Goal: Information Seeking & Learning: Learn about a topic

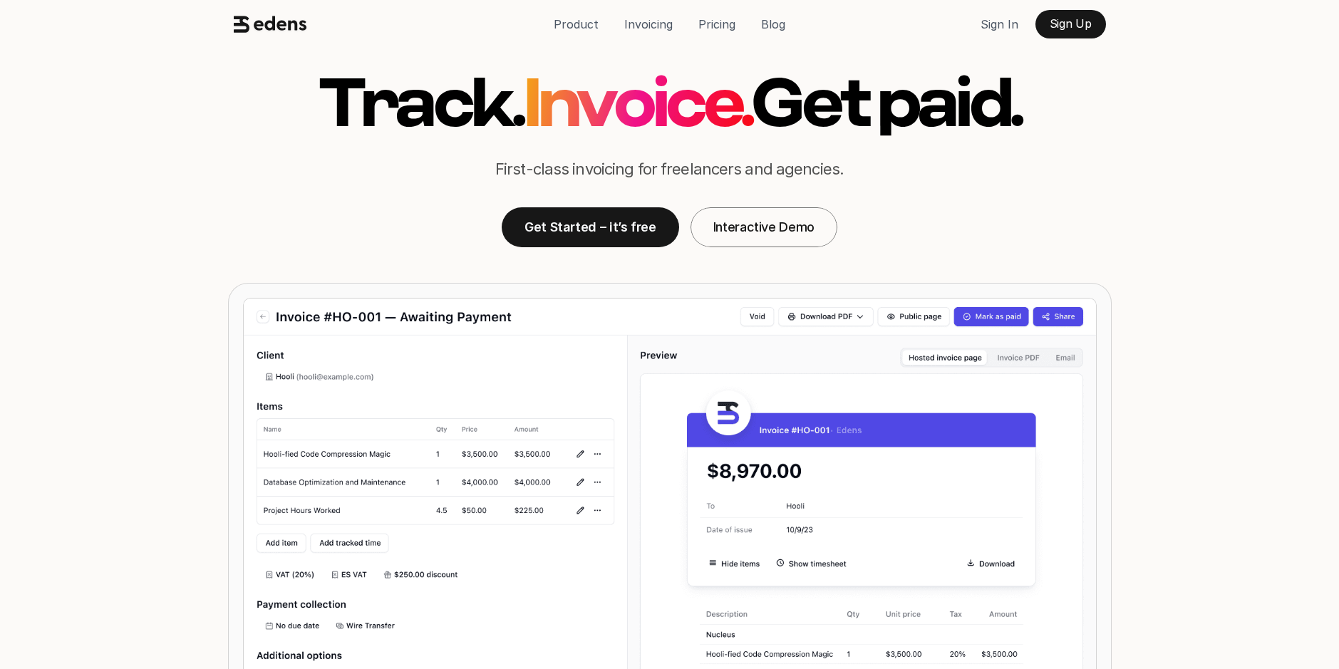
drag, startPoint x: 177, startPoint y: 352, endPoint x: 202, endPoint y: 185, distance: 169.5
click at [266, 19] on icon at bounding box center [270, 24] width 73 height 27
click at [716, 24] on p "Pricing" at bounding box center [717, 24] width 37 height 21
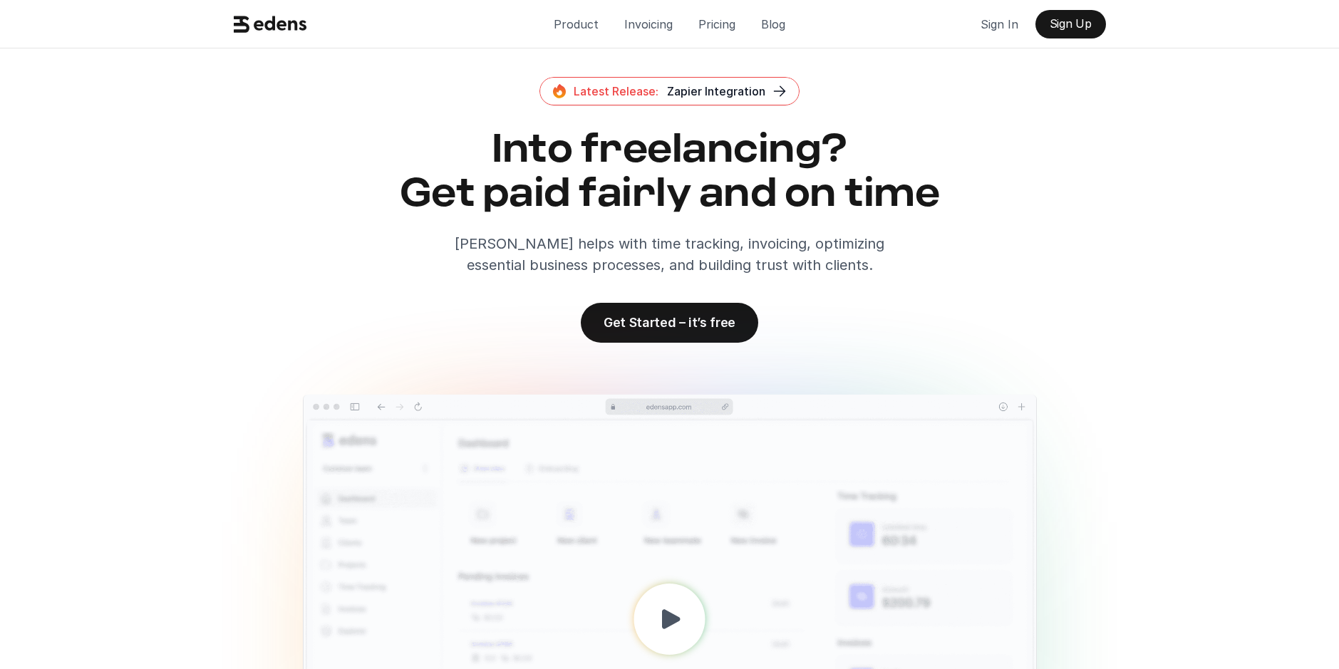
click at [1133, 236] on div "Product Invoicing Pricing Blog Sign In Sign Up Latest Release: Zapier Integrati…" at bounding box center [669, 487] width 1339 height 975
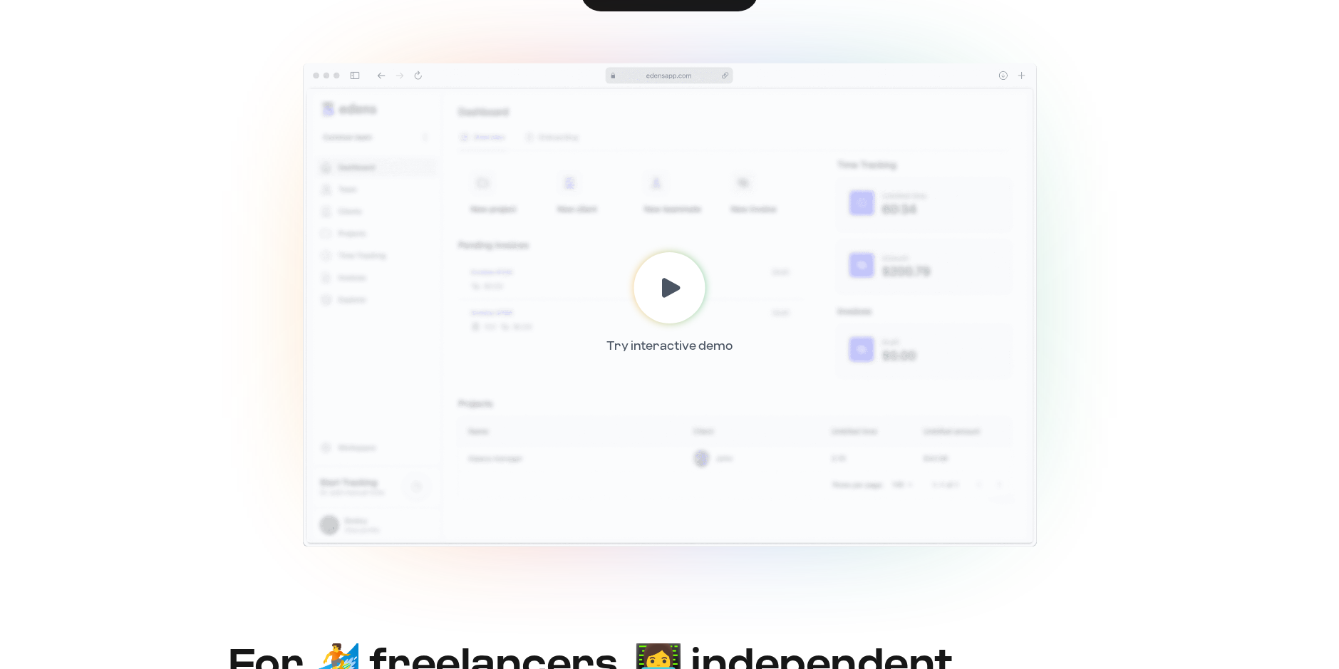
scroll to position [214, 0]
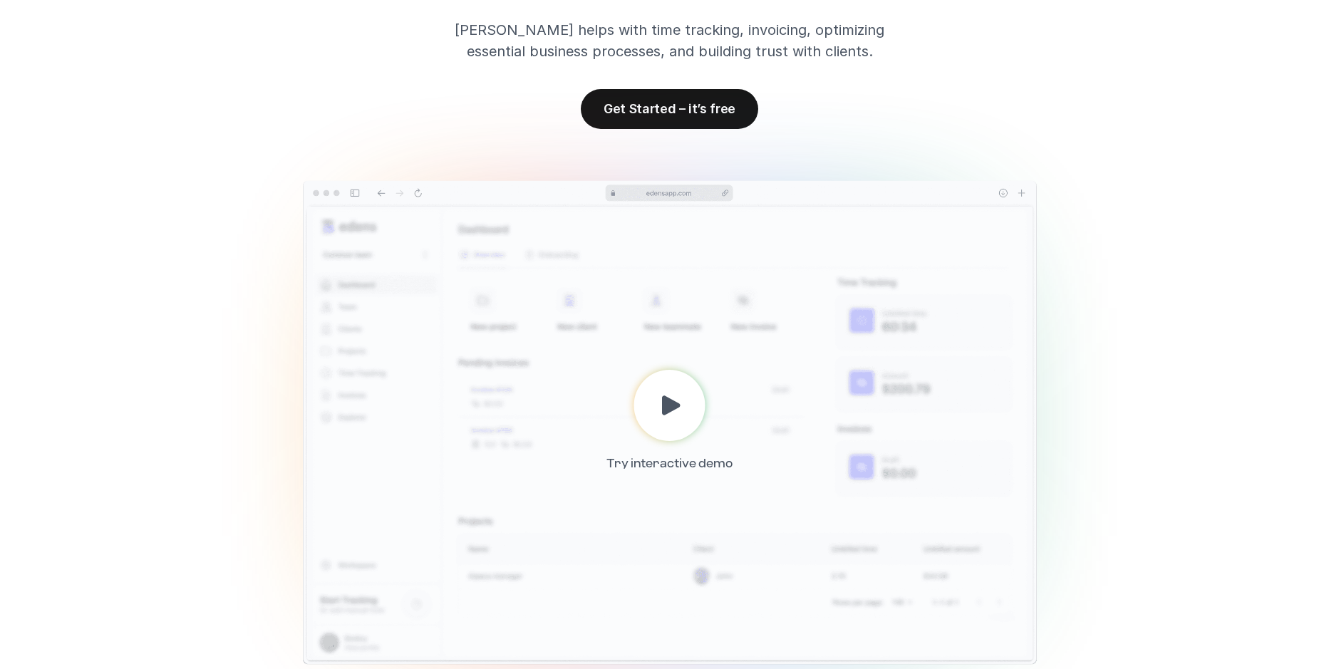
drag, startPoint x: 623, startPoint y: 386, endPoint x: 660, endPoint y: 386, distance: 37.1
click at [625, 386] on div "Try interactive demo" at bounding box center [669, 423] width 195 height 174
click at [660, 386] on div at bounding box center [669, 405] width 71 height 71
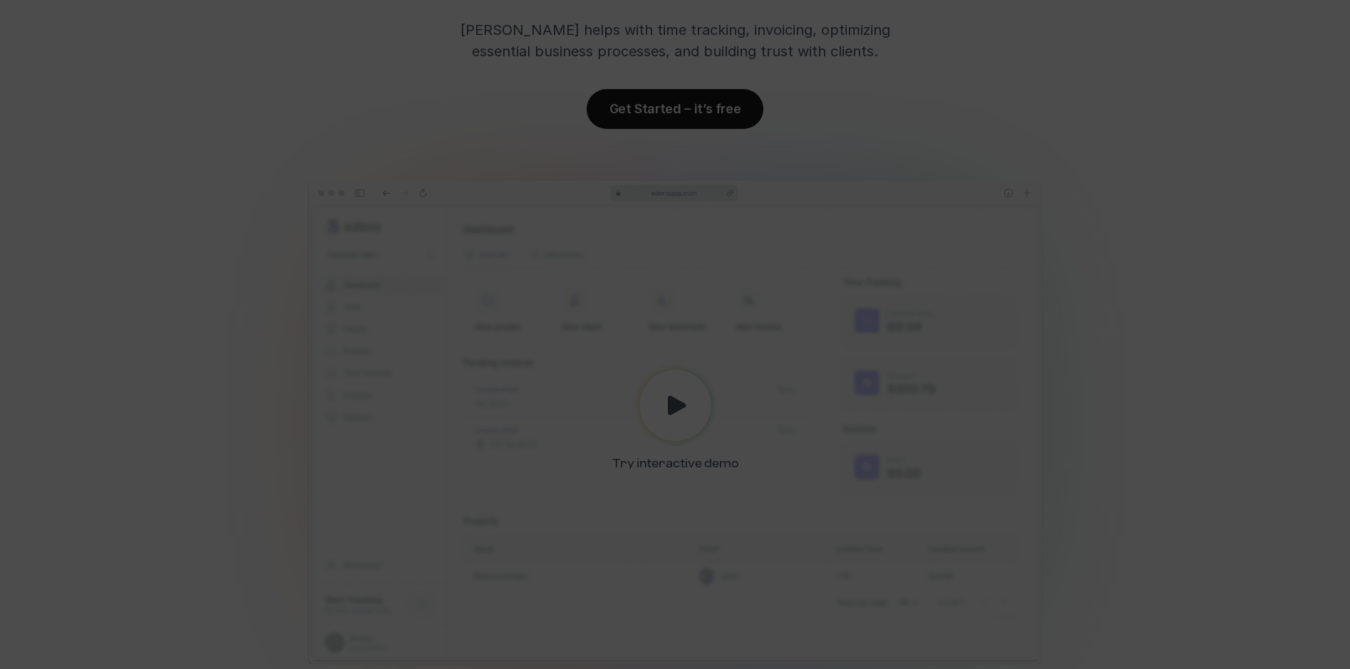
click at [1128, 138] on div at bounding box center [675, 334] width 1350 height 669
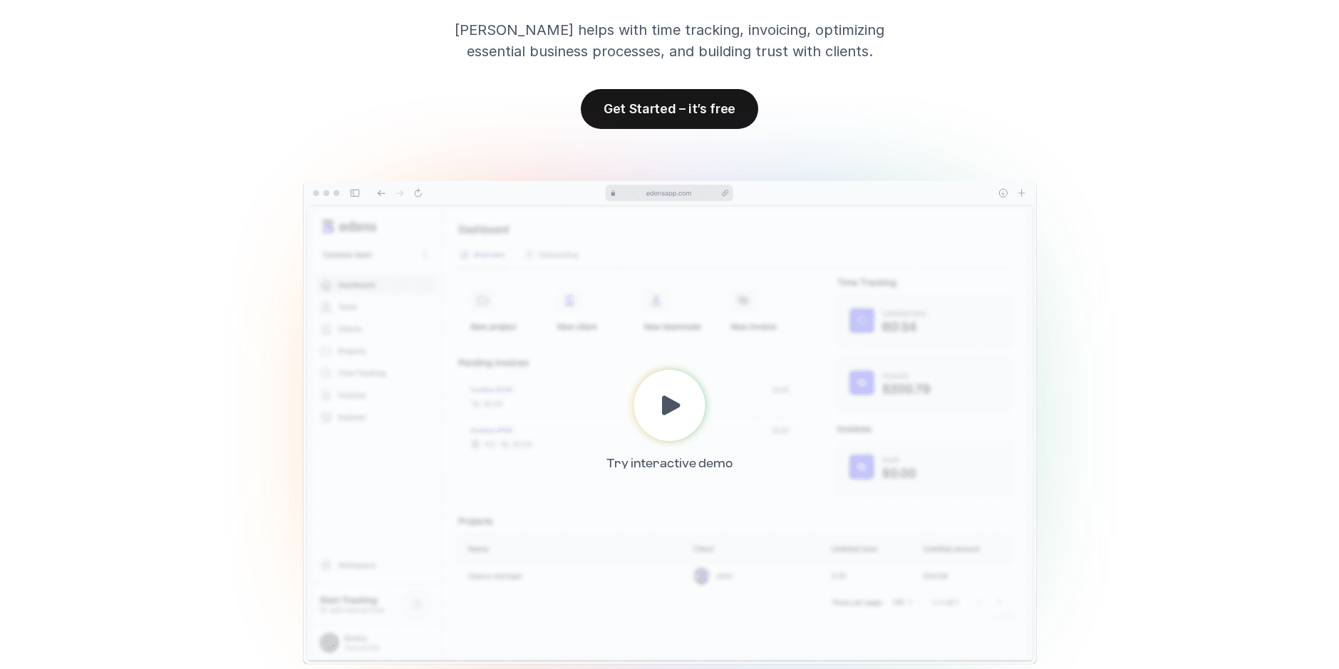
click at [94, 225] on div "Product Invoicing Pricing Blog Sign In Sign Up Latest Release: Zapier Integrati…" at bounding box center [669, 273] width 1339 height 975
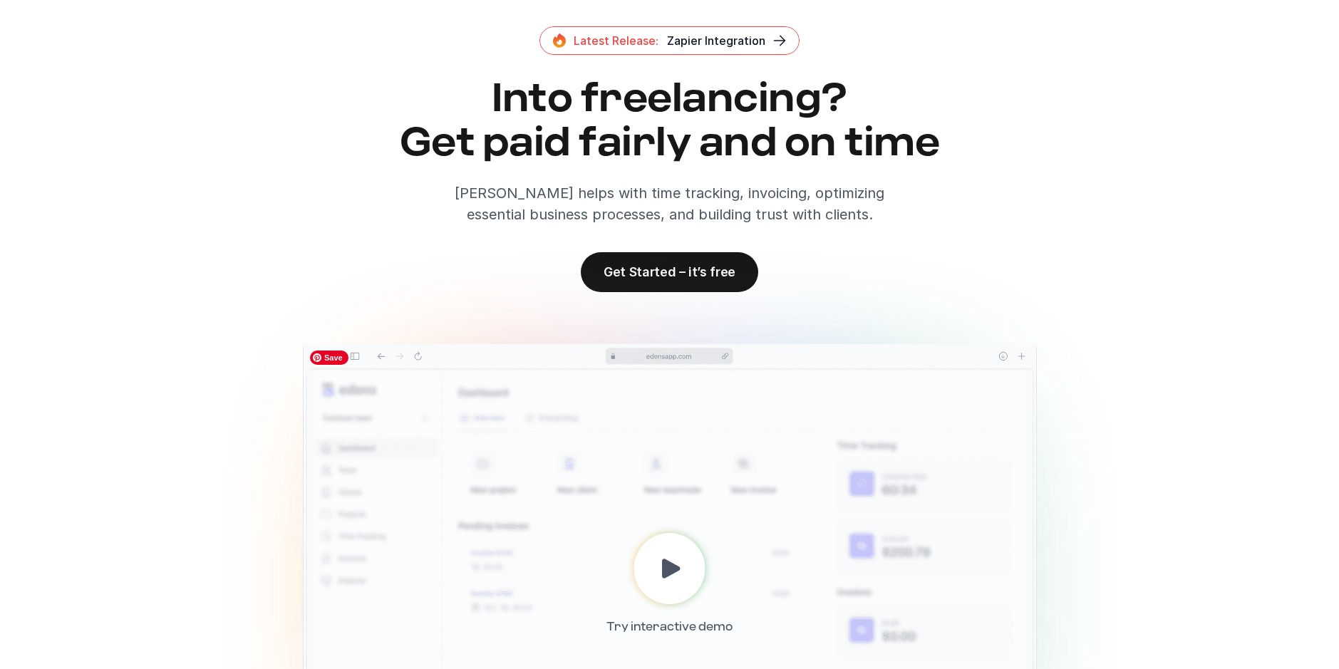
scroll to position [0, 0]
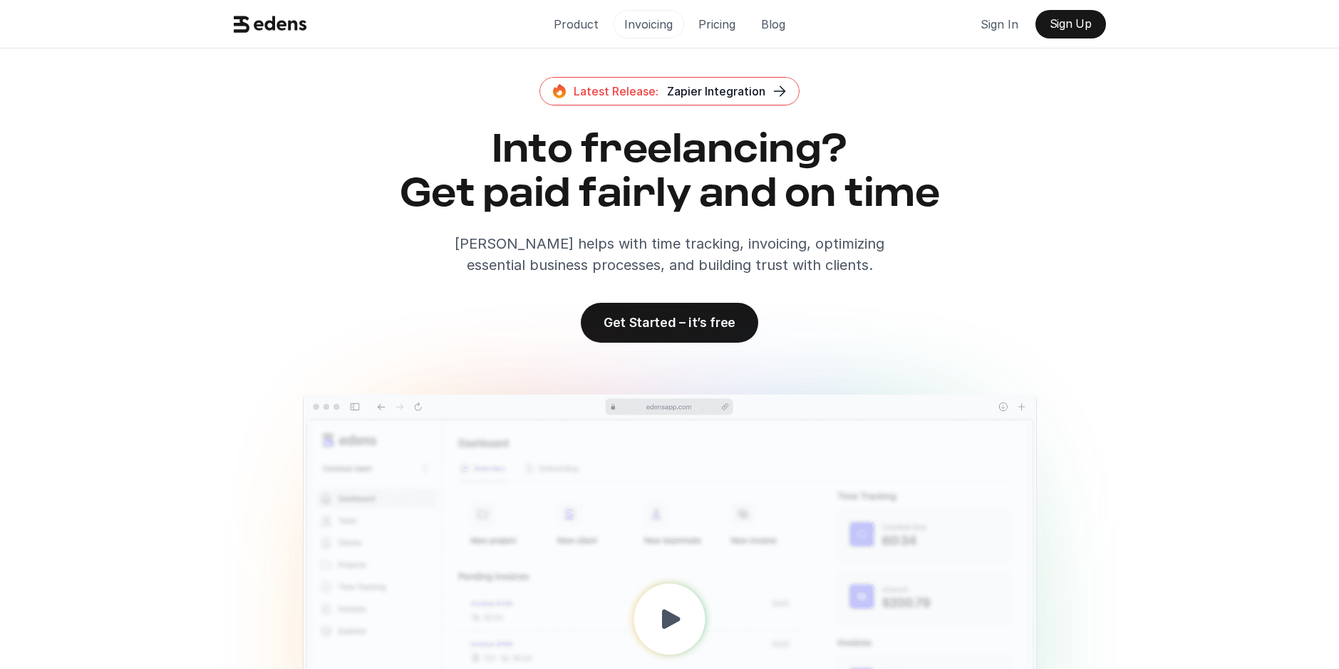
click at [711, 20] on p "Pricing" at bounding box center [717, 24] width 37 height 21
